Goal: Task Accomplishment & Management: Use online tool/utility

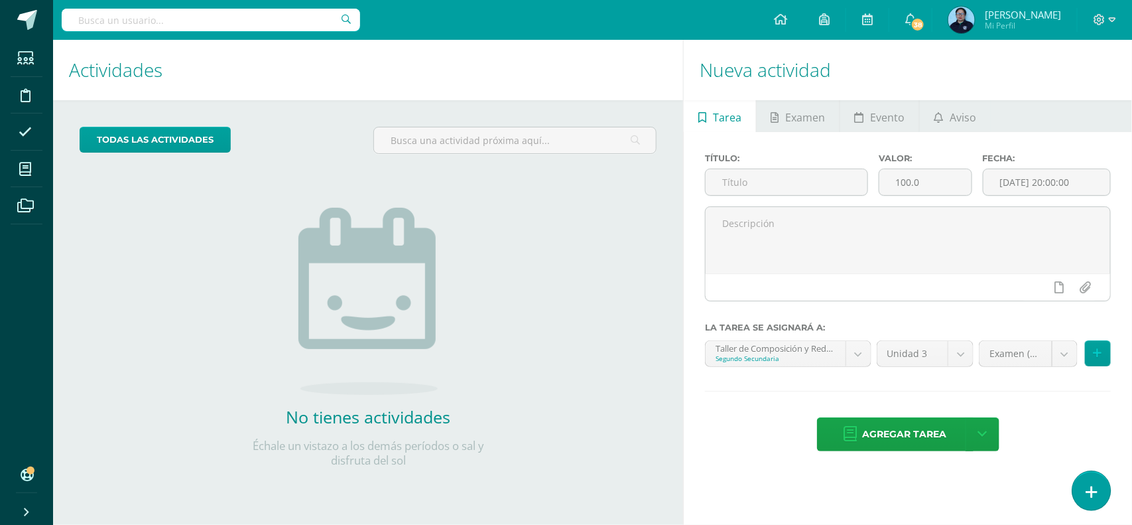
click at [1103, 486] on link at bounding box center [1092, 490] width 38 height 38
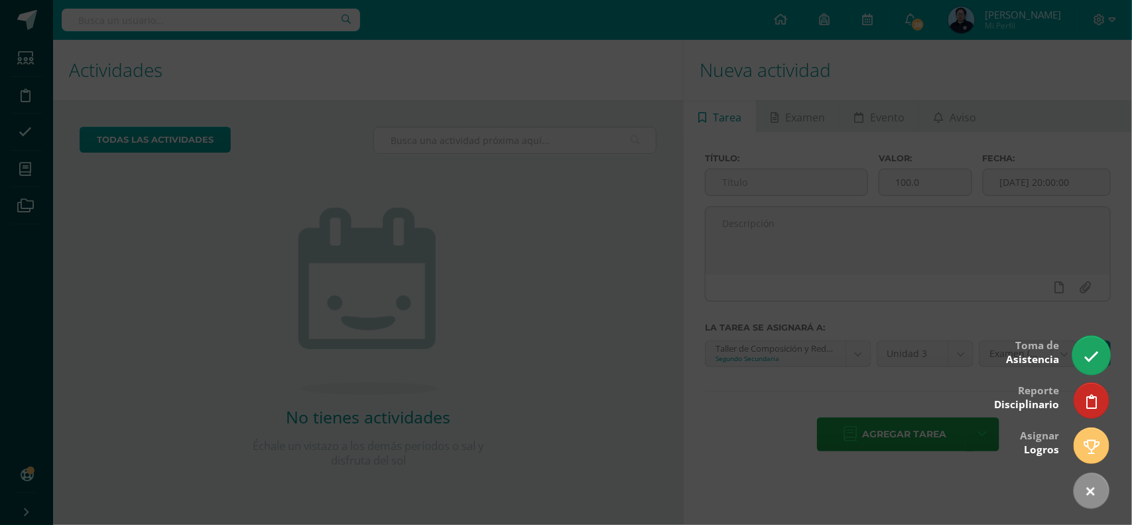
click at [1090, 366] on link at bounding box center [1092, 355] width 38 height 38
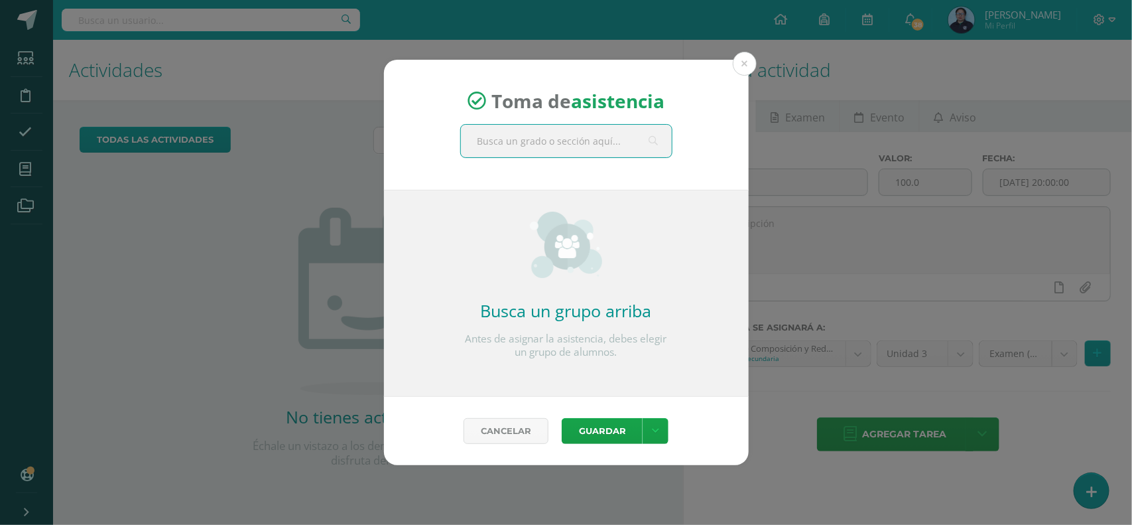
click at [576, 135] on input "text" at bounding box center [566, 141] width 211 height 33
type input "tercero b"
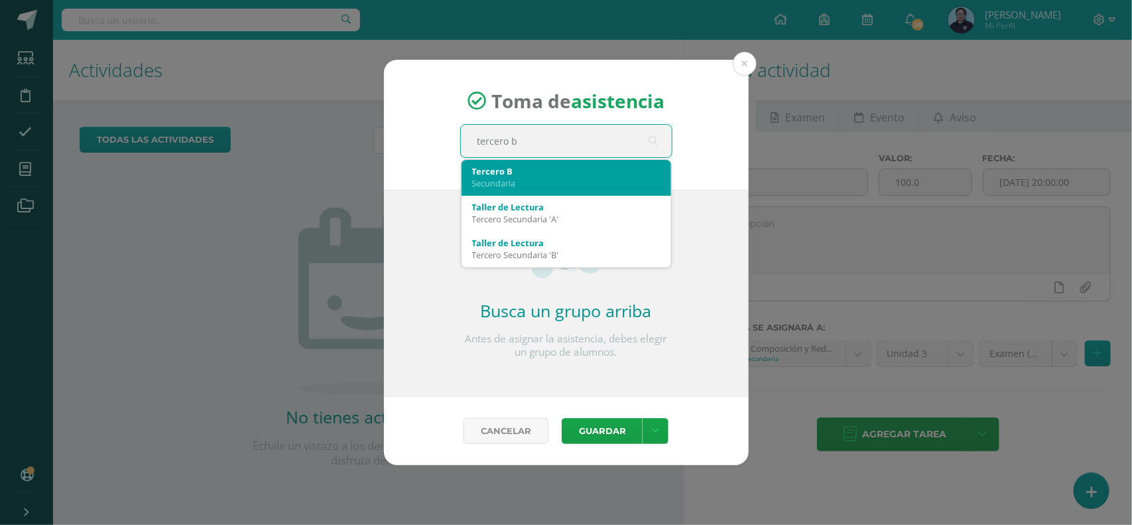
click at [535, 170] on div "Tercero B" at bounding box center [566, 171] width 188 height 12
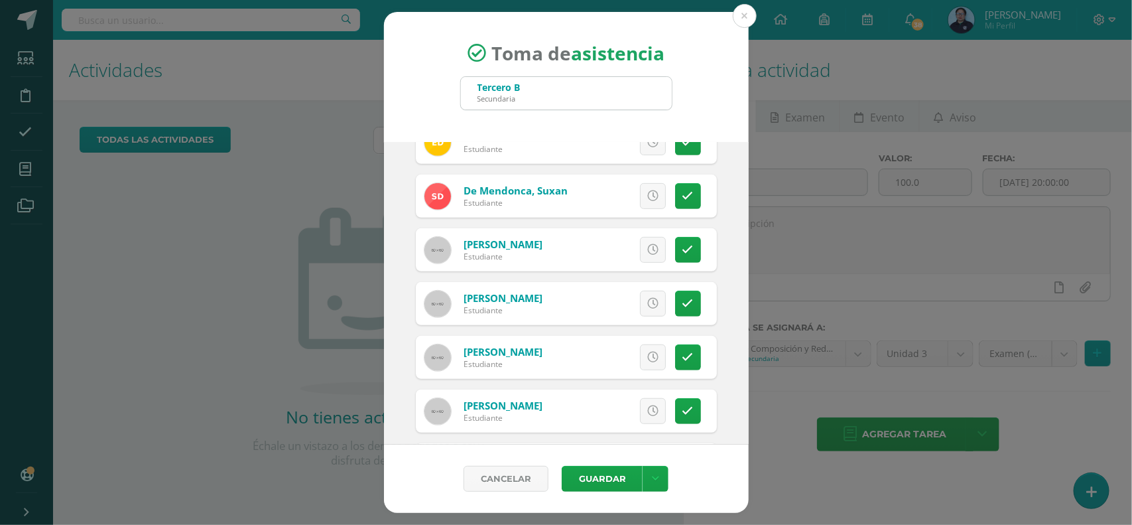
scroll to position [309, 0]
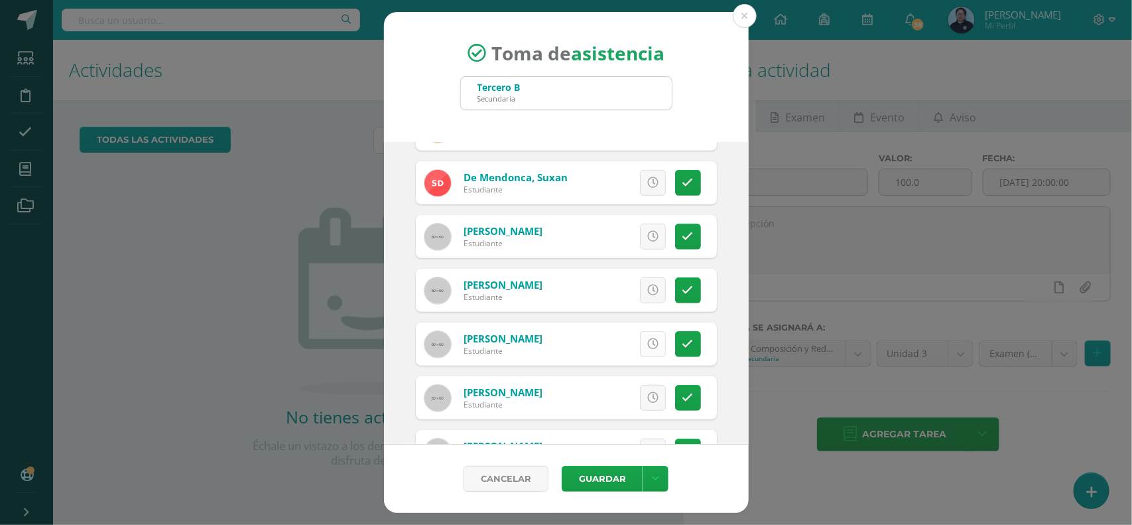
click at [647, 342] on icon at bounding box center [652, 343] width 11 height 11
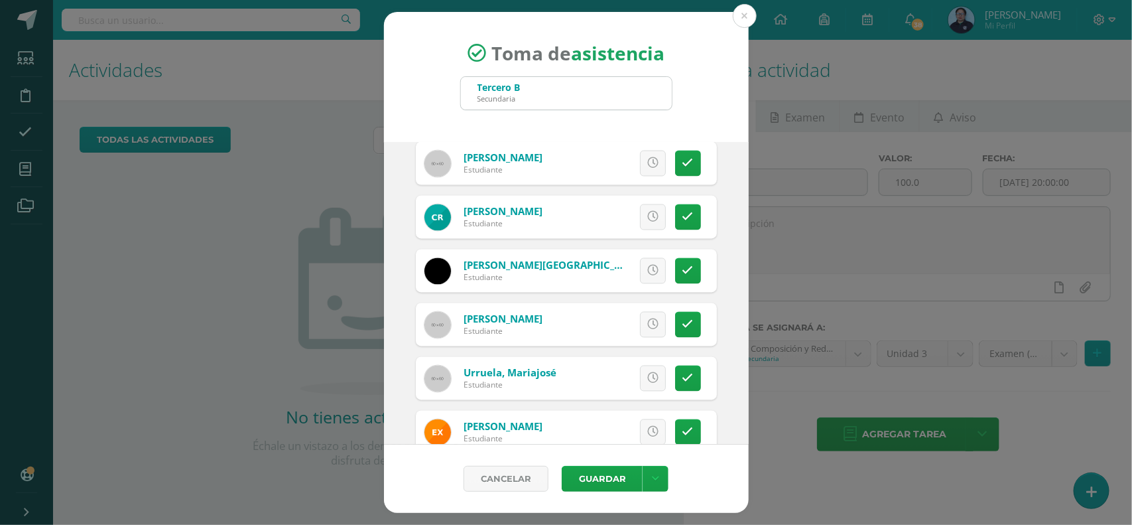
scroll to position [1166, 0]
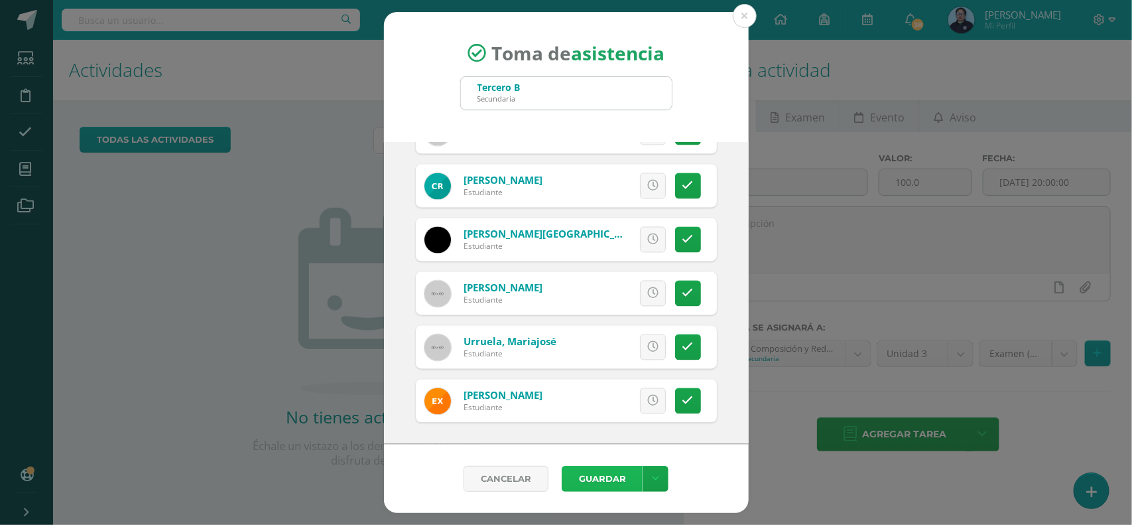
click at [602, 481] on button "Guardar" at bounding box center [602, 479] width 81 height 26
